Goal: Task Accomplishment & Management: Manage account settings

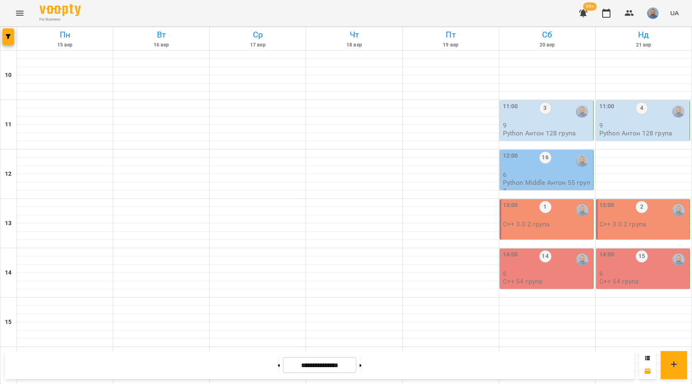
scroll to position [346, 0]
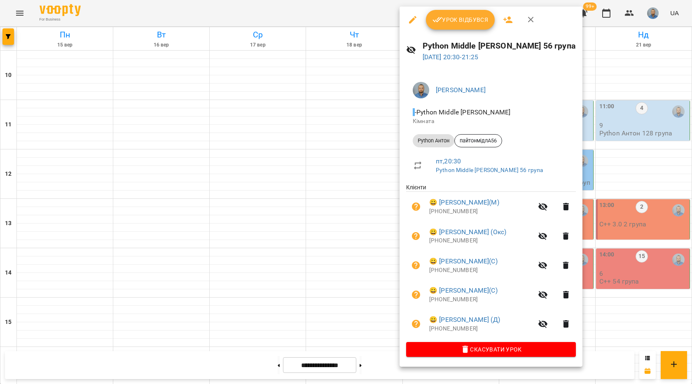
click at [455, 22] on span "Урок відбувся" at bounding box center [461, 20] width 56 height 10
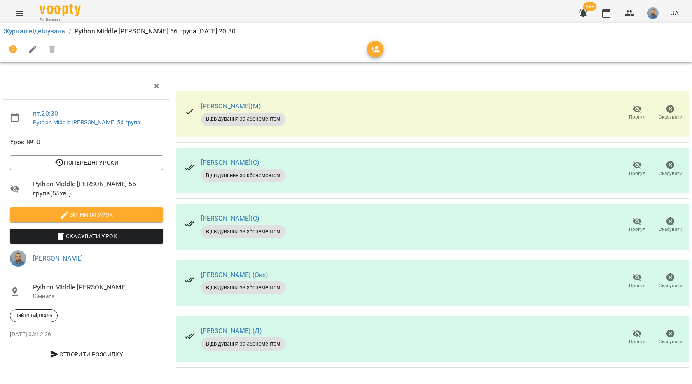
click at [638, 170] on span "Прогул" at bounding box center [637, 173] width 16 height 7
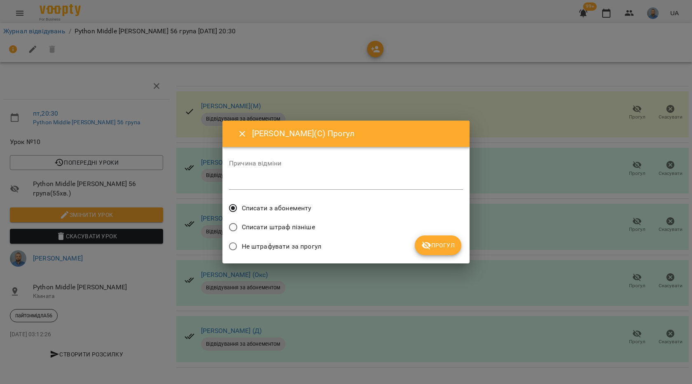
click at [452, 232] on div "Списати штраф пізніше" at bounding box center [346, 228] width 234 height 19
click at [449, 239] on button "Прогул" at bounding box center [438, 246] width 47 height 20
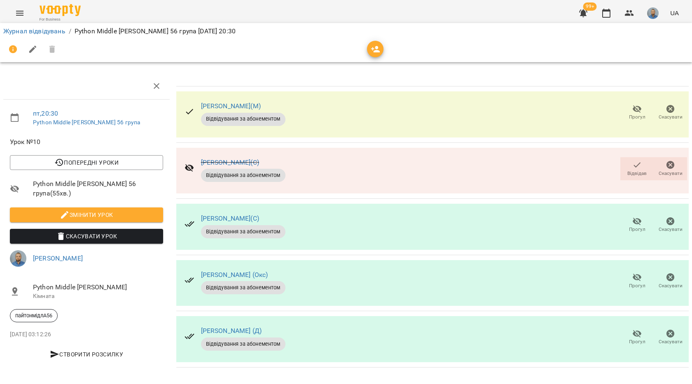
click at [637, 223] on icon "button" at bounding box center [637, 222] width 9 height 8
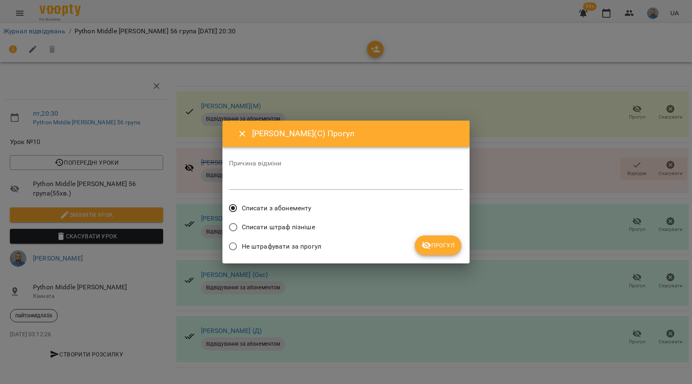
click at [459, 236] on div "Списати штраф пізніше" at bounding box center [346, 228] width 234 height 19
click at [432, 248] on span "Прогул" at bounding box center [438, 246] width 33 height 10
